Goal: Task Accomplishment & Management: Manage account settings

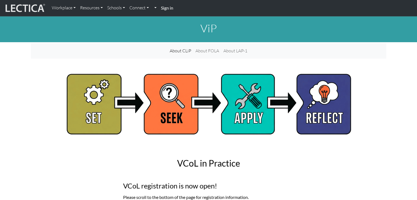
scroll to position [1886, 0]
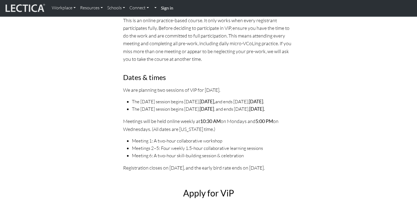
drag, startPoint x: 0, startPoint y: 0, endPoint x: 162, endPoint y: 7, distance: 162.6
click at [162, 7] on link "Sign in" at bounding box center [167, 8] width 17 height 12
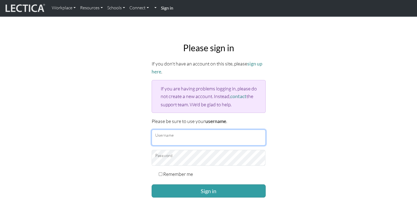
click at [175, 137] on input "Username" at bounding box center [209, 138] width 114 height 16
type input "Atenea"
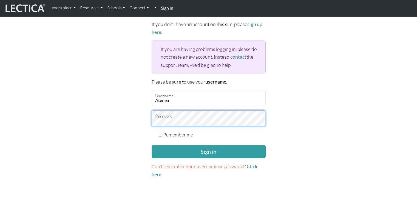
scroll to position [41, 0]
